Goal: Learn about a topic

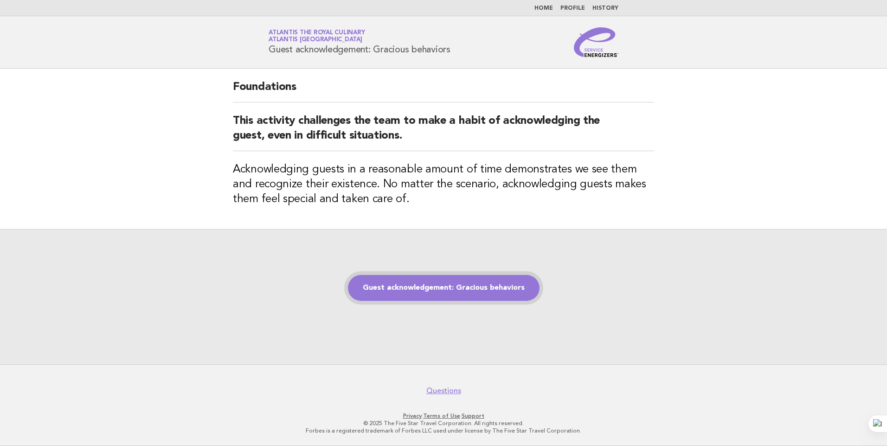
click at [461, 290] on link "Guest acknowledgement: Gracious behaviors" at bounding box center [443, 288] width 191 height 26
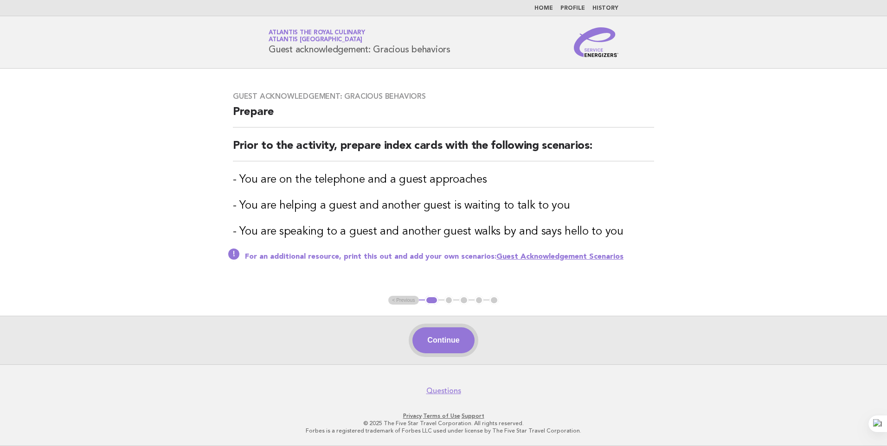
click at [450, 342] on button "Continue" at bounding box center [443, 340] width 62 height 26
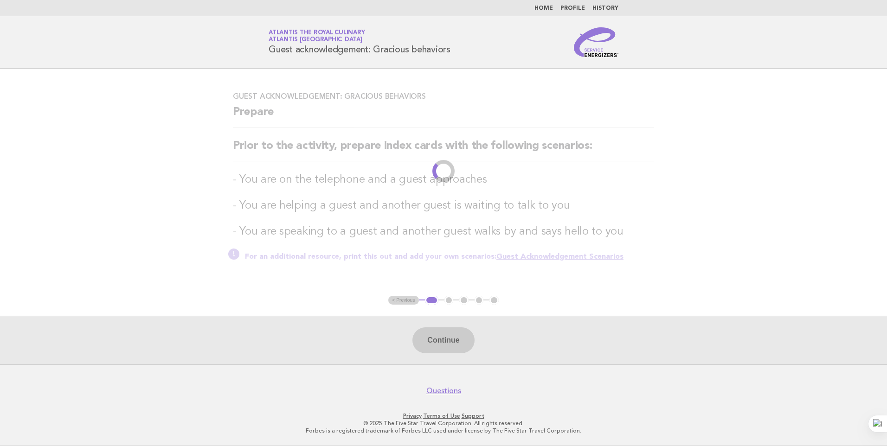
click at [575, 401] on footer "Questions Privacy · Terms of Use · Support © 2025 The Five Star Travel Corporat…" at bounding box center [443, 405] width 887 height 82
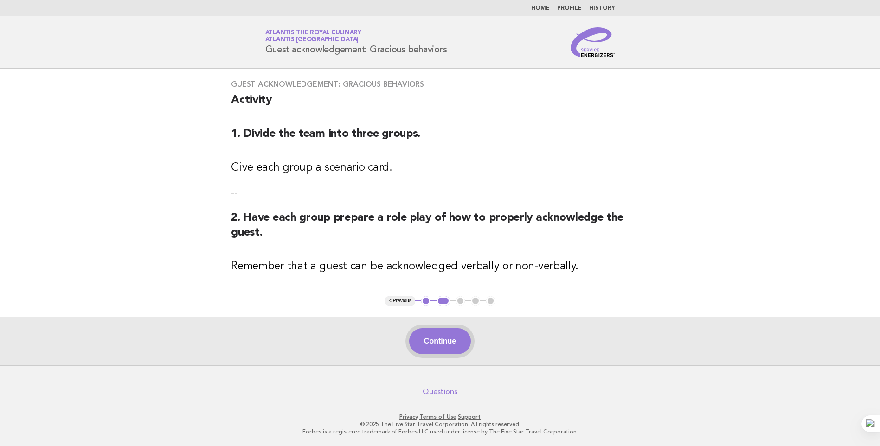
click at [441, 344] on button "Continue" at bounding box center [440, 341] width 62 height 26
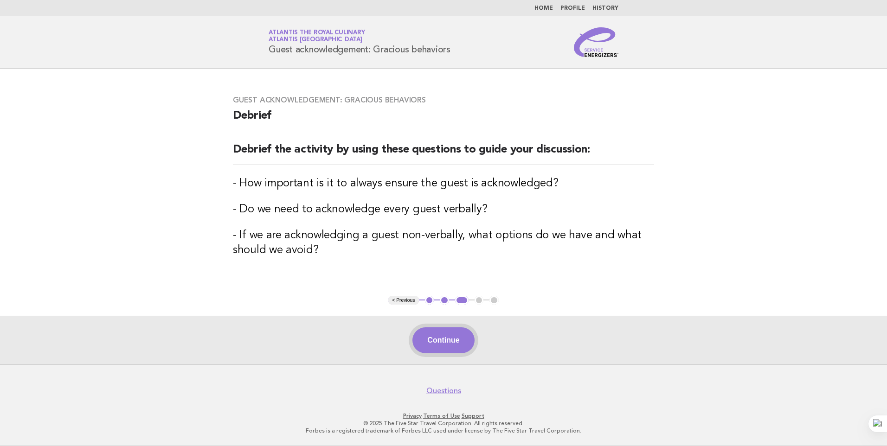
click at [454, 345] on button "Continue" at bounding box center [443, 340] width 62 height 26
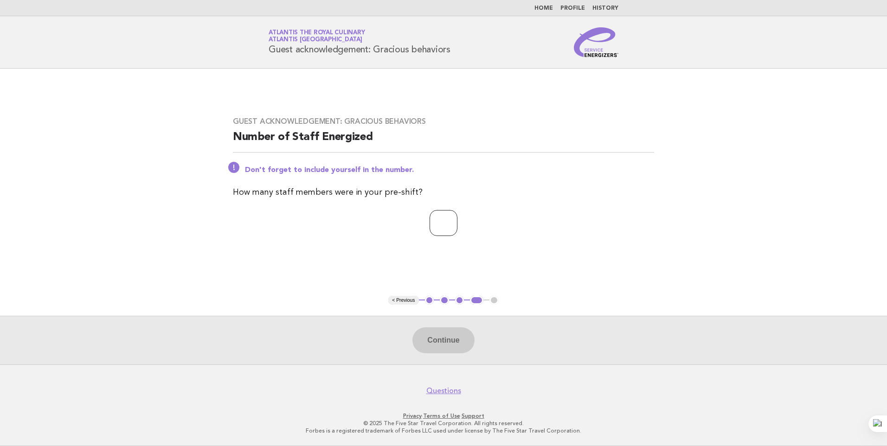
click at [440, 219] on input "number" at bounding box center [443, 223] width 28 height 26
type input "**"
click at [458, 347] on button "Continue" at bounding box center [443, 340] width 62 height 26
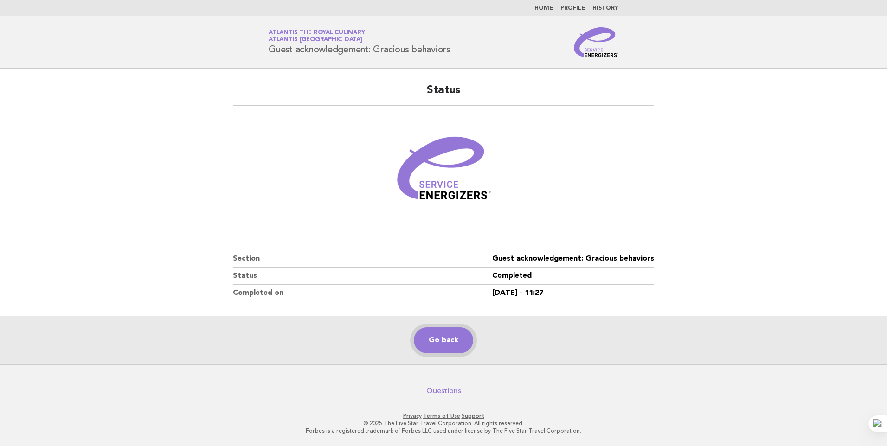
click at [459, 341] on link "Go back" at bounding box center [443, 340] width 59 height 26
